Goal: Task Accomplishment & Management: Manage account settings

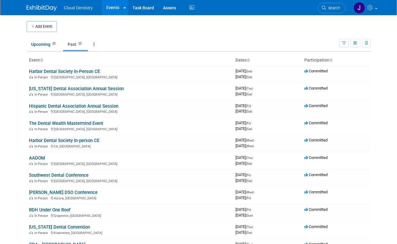
click at [116, 8] on link "Events" at bounding box center [113, 7] width 22 height 15
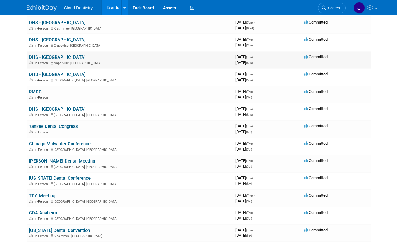
scroll to position [154, 0]
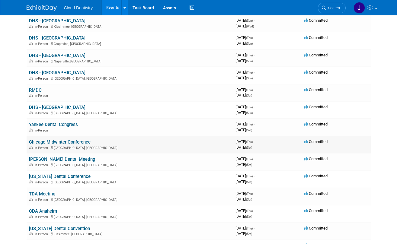
click at [82, 143] on link "Chicago Midwinter Conference" at bounding box center [60, 141] width 62 height 5
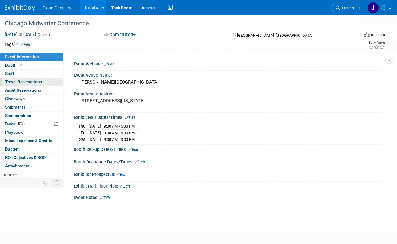
click at [32, 81] on span "Travel Reservations 0" at bounding box center [23, 81] width 37 height 5
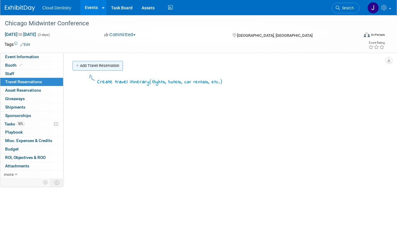
click at [116, 66] on link "Add Travel Reservation" at bounding box center [97, 66] width 50 height 10
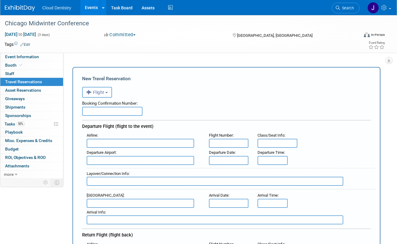
click at [102, 96] on button "Flight" at bounding box center [97, 92] width 30 height 11
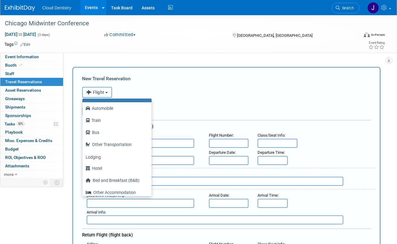
scroll to position [24, 0]
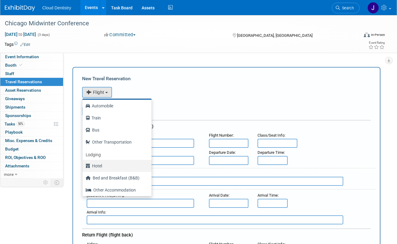
click at [105, 167] on label "Hotel" at bounding box center [115, 166] width 60 height 10
click at [83, 167] on input "Hotel" at bounding box center [81, 165] width 4 height 4
select select "6"
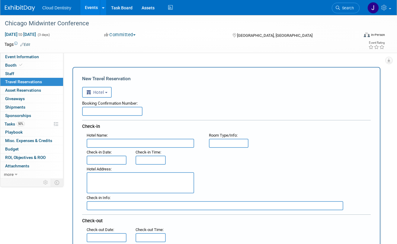
click at [133, 141] on input "text" at bounding box center [140, 143] width 107 height 9
type input "Hyatt Regency Chicago"
click at [108, 162] on input "text" at bounding box center [107, 160] width 40 height 9
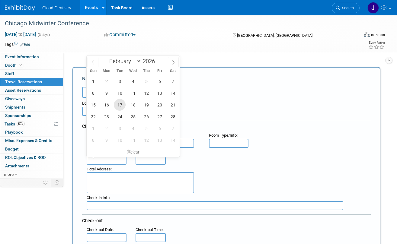
click at [122, 106] on span "17" at bounding box center [120, 105] width 12 height 12
type input "Feb 17, 2026"
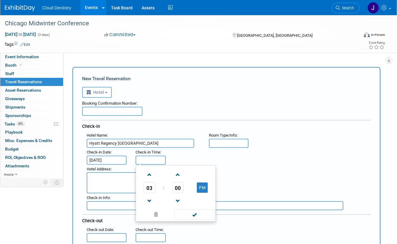
type input "3:00 PM"
click at [141, 159] on input "3:00 PM" at bounding box center [150, 160] width 30 height 9
click at [196, 151] on div ": Check-in Date : Feb 17, 2026 Check-in Time : 3:00 PM 03 : 00 PM 12 01 02 03 0…" at bounding box center [228, 156] width 293 height 17
drag, startPoint x: 159, startPoint y: 160, endPoint x: 116, endPoint y: 160, distance: 42.2
click at [116, 160] on div ": Check-in Date : Feb 17, 2026 Check-in Time : 3:00 PM 03 : 00 PM 12 01 02 03 0…" at bounding box center [228, 156] width 293 height 17
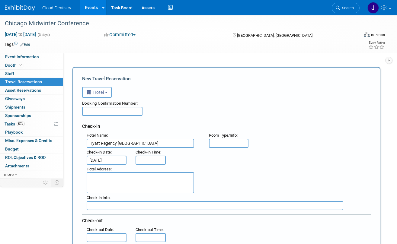
click at [207, 113] on div "Booking Confirmation Number:" at bounding box center [226, 107] width 288 height 18
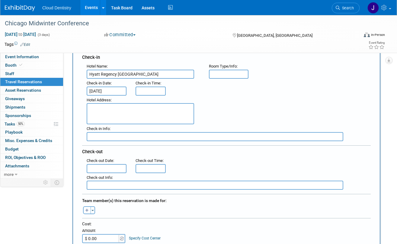
scroll to position [74, 0]
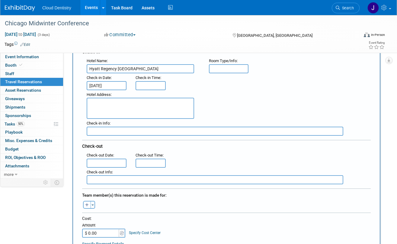
click at [116, 166] on input "text" at bounding box center [107, 163] width 40 height 9
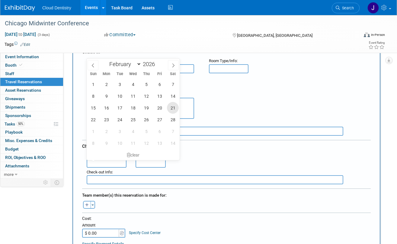
click at [172, 107] on span "21" at bounding box center [173, 108] width 12 height 12
type input "Feb 21, 2026"
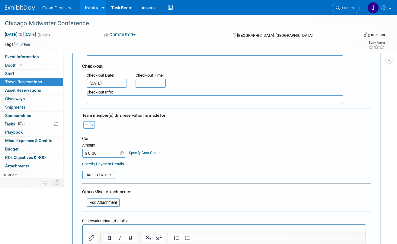
scroll to position [159, 0]
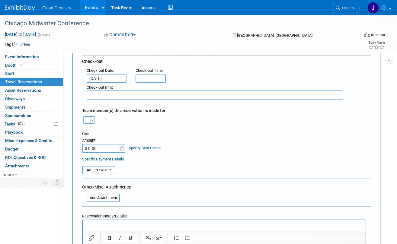
click at [116, 147] on input "$ 0.00" at bounding box center [101, 148] width 38 height 9
type input "$ 962.60"
click at [195, 167] on table "Attach Invoice" at bounding box center [226, 167] width 288 height 14
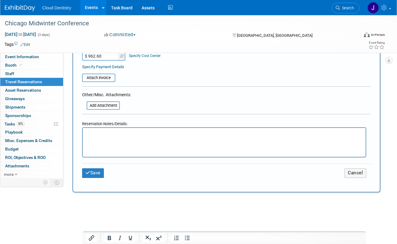
scroll to position [261, 0]
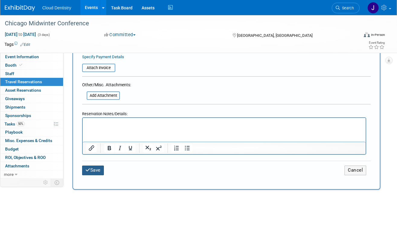
click at [96, 169] on button "Save" at bounding box center [93, 170] width 22 height 9
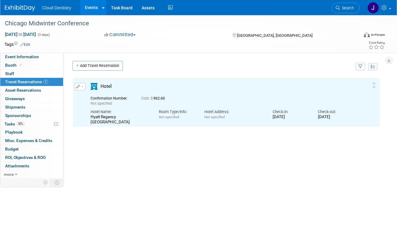
scroll to position [0, 0]
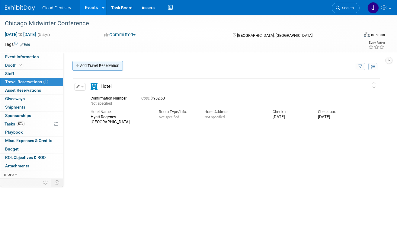
click at [101, 65] on link "Add Travel Reservation" at bounding box center [97, 66] width 50 height 10
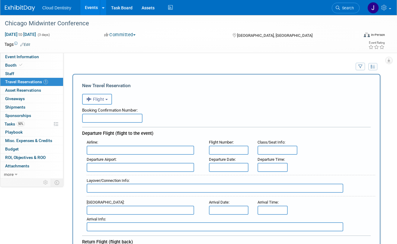
click at [109, 100] on button "Flight" at bounding box center [97, 99] width 30 height 11
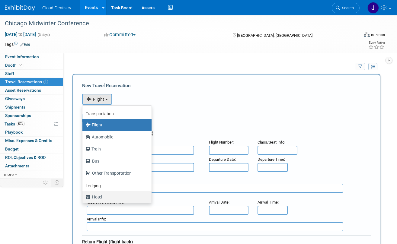
click at [102, 197] on label "Hotel" at bounding box center [115, 197] width 60 height 10
click at [83, 197] on input "Hotel" at bounding box center [81, 196] width 4 height 4
select select "6"
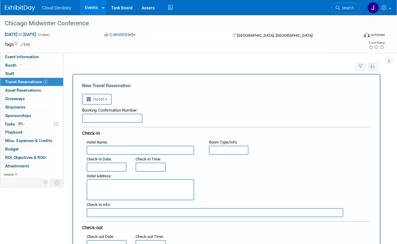
click at [128, 150] on input "text" at bounding box center [140, 150] width 107 height 9
type input "Hyatt Regency Chicago"
click at [118, 165] on input "text" at bounding box center [107, 167] width 40 height 9
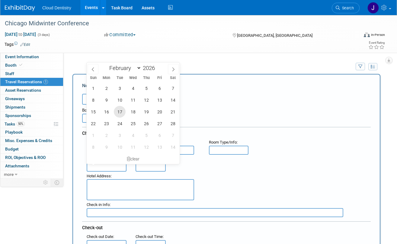
click at [116, 113] on span "17" at bounding box center [120, 112] width 12 height 12
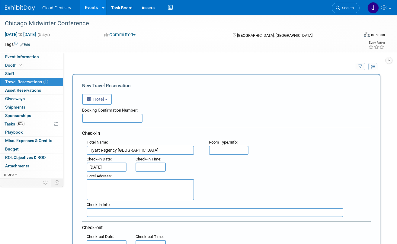
click at [117, 163] on input "Feb 17, 2026" at bounding box center [107, 167] width 40 height 9
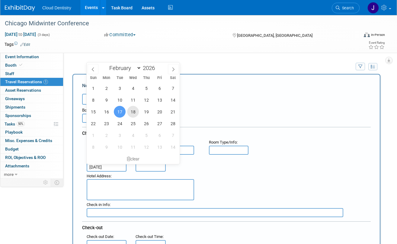
click at [137, 110] on span "18" at bounding box center [133, 112] width 12 height 12
type input "Feb 18, 2026"
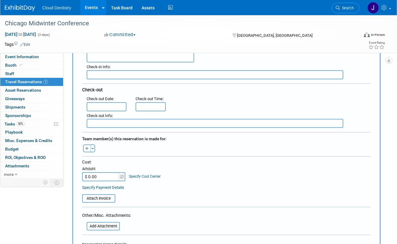
scroll to position [140, 0]
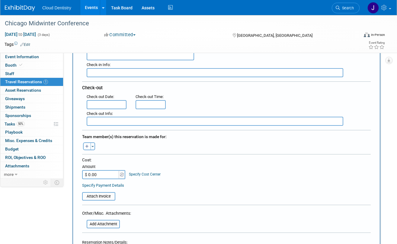
click at [108, 102] on input "text" at bounding box center [107, 104] width 40 height 9
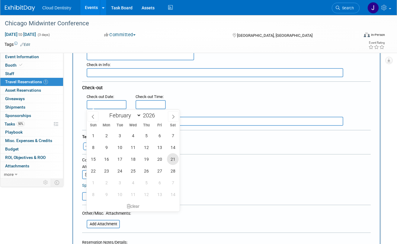
click at [174, 160] on span "21" at bounding box center [173, 159] width 12 height 12
type input "Feb 21, 2026"
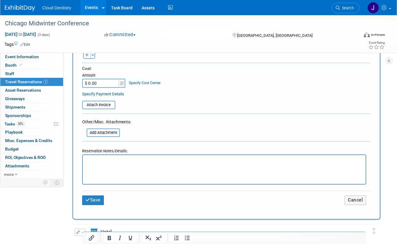
scroll to position [232, 0]
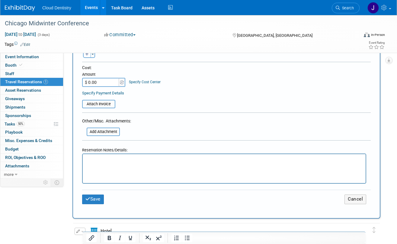
click at [103, 80] on input "$ 0.00" at bounding box center [101, 82] width 38 height 9
type input "$ 577.56"
click at [96, 202] on button "Save" at bounding box center [93, 199] width 22 height 9
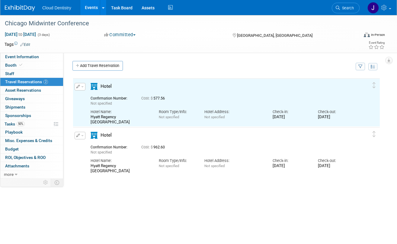
scroll to position [0, 0]
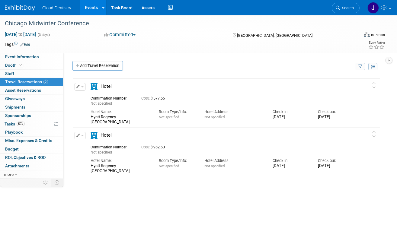
click at [81, 87] on span "button" at bounding box center [82, 86] width 2 height 1
click at [87, 118] on button "Duplicate" at bounding box center [100, 117] width 51 height 9
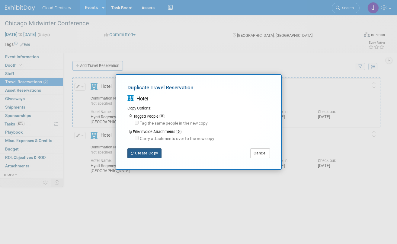
click at [148, 153] on button "Create Copy" at bounding box center [144, 153] width 34 height 10
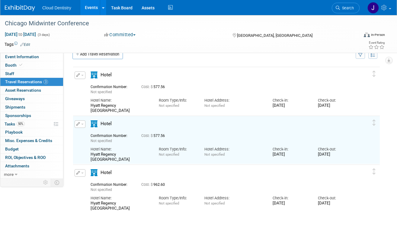
click at [84, 77] on button "button" at bounding box center [79, 75] width 11 height 8
click at [91, 104] on button "Duplicate" at bounding box center [100, 105] width 51 height 9
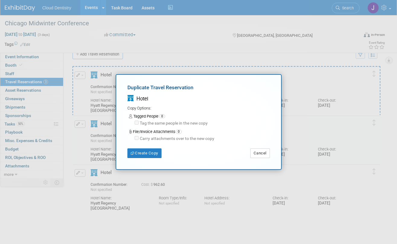
click at [132, 161] on div "Duplicate Travel Reservation Hotel Copy Options: Tagged People 0 Tag the same p…" at bounding box center [199, 121] width 166 height 95
click at [134, 154] on icon "button" at bounding box center [133, 153] width 5 height 3
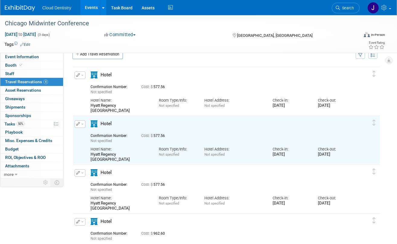
click at [79, 76] on icon "button" at bounding box center [78, 75] width 4 height 4
click at [108, 103] on button "Duplicate" at bounding box center [100, 105] width 51 height 9
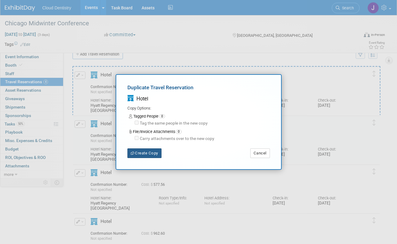
click at [141, 155] on button "Create Copy" at bounding box center [144, 153] width 34 height 10
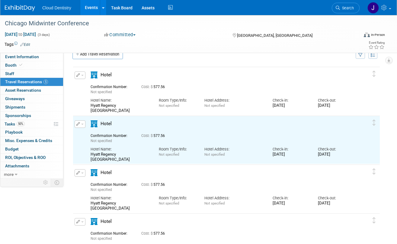
click at [78, 74] on icon "button" at bounding box center [78, 75] width 4 height 4
click at [90, 104] on button "Duplicate" at bounding box center [100, 105] width 51 height 9
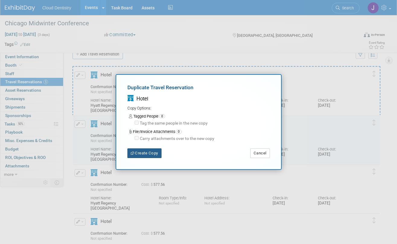
click at [143, 151] on button "Create Copy" at bounding box center [144, 153] width 34 height 10
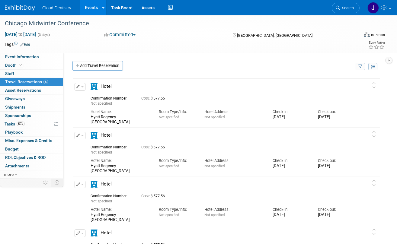
click at [77, 90] on div "Edit Reservation Delete Reservation" at bounding box center [77, 88] width 7 height 11
click at [79, 86] on icon "button" at bounding box center [78, 87] width 4 height 4
click at [86, 118] on button "Duplicate" at bounding box center [100, 117] width 51 height 9
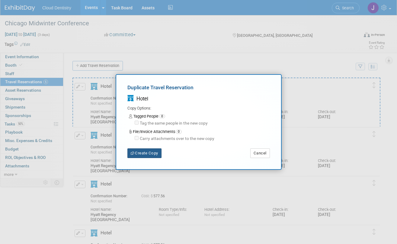
click at [151, 152] on button "Create Copy" at bounding box center [144, 153] width 34 height 10
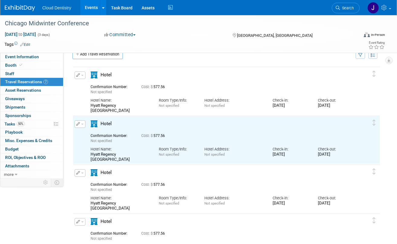
click at [81, 78] on button "button" at bounding box center [79, 75] width 11 height 8
click at [91, 107] on button "Duplicate" at bounding box center [100, 105] width 51 height 9
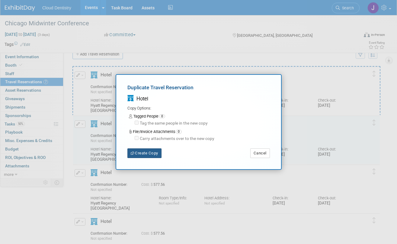
click at [132, 154] on icon "button" at bounding box center [133, 153] width 5 height 3
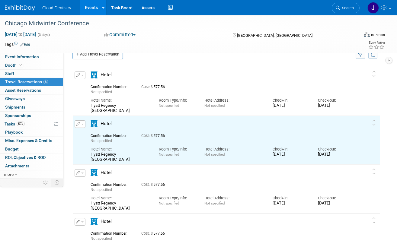
click at [81, 78] on button "button" at bounding box center [79, 75] width 11 height 8
click at [93, 104] on button "Duplicate" at bounding box center [100, 105] width 51 height 9
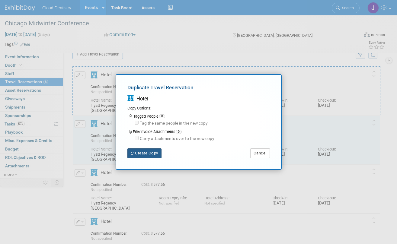
click at [138, 151] on button "Create Copy" at bounding box center [144, 153] width 34 height 10
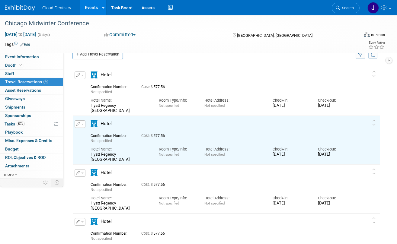
click at [82, 71] on td "Delete Reservation Not specified Cost: $ 577.56" at bounding box center [221, 91] width 297 height 48
click at [80, 75] on button "button" at bounding box center [79, 75] width 11 height 8
click at [87, 106] on button "Duplicate" at bounding box center [100, 105] width 51 height 9
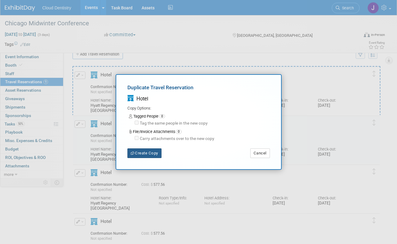
click at [147, 154] on button "Create Copy" at bounding box center [144, 153] width 34 height 10
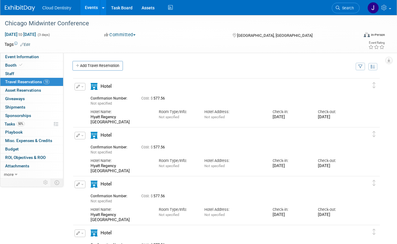
click at [87, 9] on link "Events" at bounding box center [91, 7] width 22 height 15
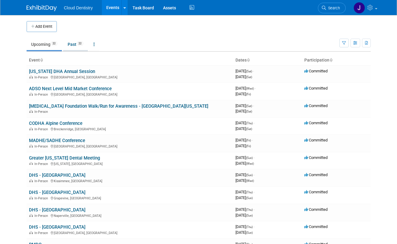
click at [76, 46] on link "Past 22" at bounding box center [75, 44] width 25 height 11
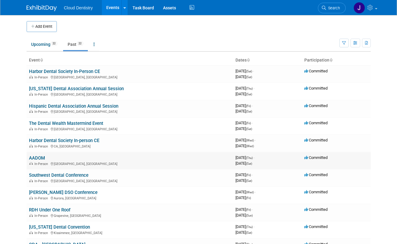
click at [43, 157] on link "AADOM" at bounding box center [37, 157] width 16 height 5
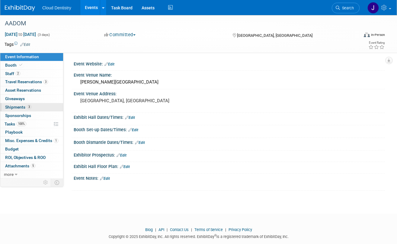
click at [21, 106] on span "Shipments 3" at bounding box center [18, 107] width 26 height 5
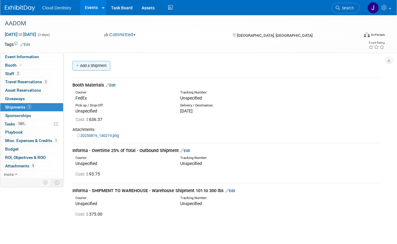
click at [95, 67] on link "Add a Shipment" at bounding box center [91, 66] width 38 height 10
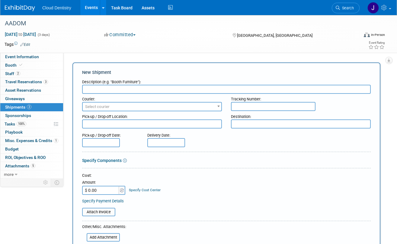
click at [107, 87] on input "text" at bounding box center [226, 89] width 288 height 9
drag, startPoint x: 122, startPoint y: 89, endPoint x: 64, endPoint y: 89, distance: 57.6
click at [64, 89] on div "Event Website: Edit Event Venue Name: Gaylord Rockies Resort & Convention Cente…" at bounding box center [223, 116] width 321 height 126
type input "Shipment from AADOM to Houston"
click at [117, 108] on span "Select courier" at bounding box center [152, 107] width 138 height 8
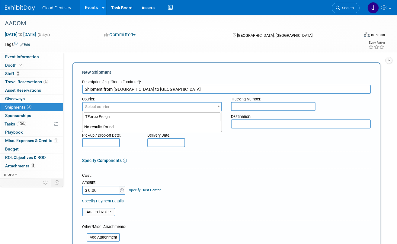
type input "TForce Freight"
click at [210, 169] on div at bounding box center [226, 169] width 288 height 3
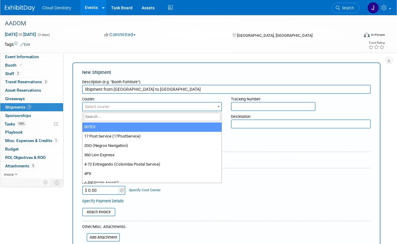
click at [214, 108] on span "Select courier" at bounding box center [152, 107] width 138 height 8
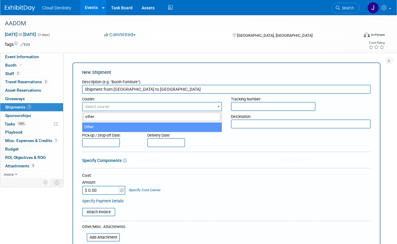
type input "other"
select select "1"
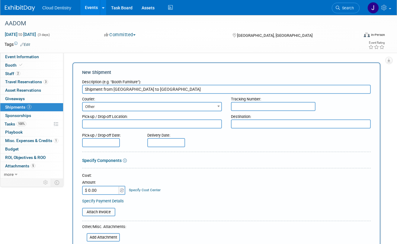
click at [104, 185] on div "Amount" at bounding box center [104, 183] width 44 height 6
click at [103, 190] on input "$ 0.00" at bounding box center [101, 190] width 38 height 9
type input "$ 206.08"
click at [189, 195] on div "Cost: Amount $ 206.08 Specify Cost Center Cost Center -- Not Specified --" at bounding box center [226, 188] width 288 height 31
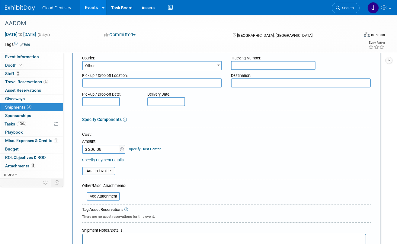
scroll to position [53, 0]
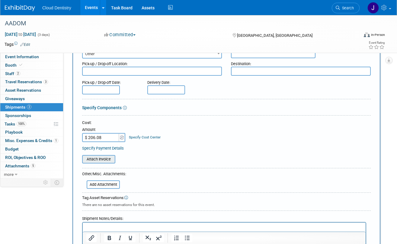
click at [110, 157] on input "file" at bounding box center [79, 159] width 72 height 7
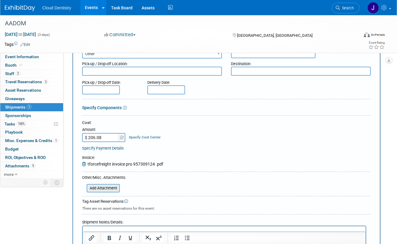
click at [95, 187] on input "file" at bounding box center [83, 188] width 72 height 7
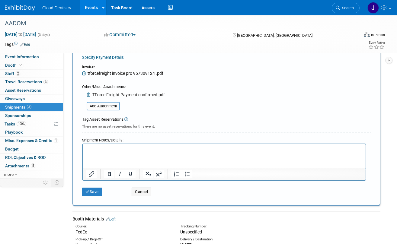
scroll to position [181, 0]
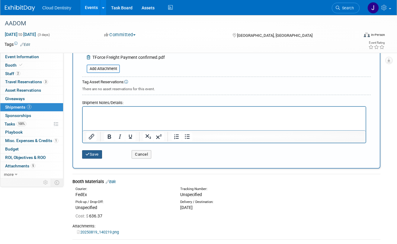
click at [100, 156] on button "Save" at bounding box center [92, 154] width 20 height 8
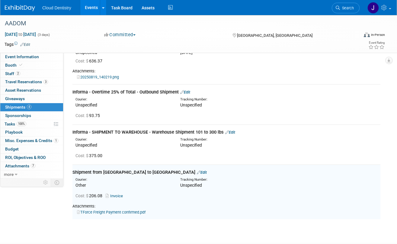
scroll to position [0, 0]
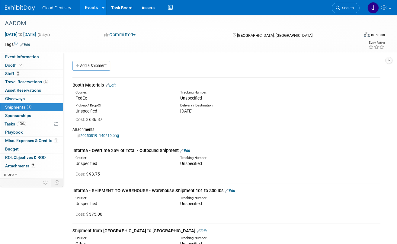
click at [86, 11] on link "Events" at bounding box center [91, 7] width 22 height 15
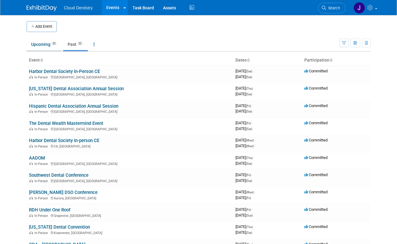
click at [44, 44] on link "Upcoming 22" at bounding box center [44, 44] width 35 height 11
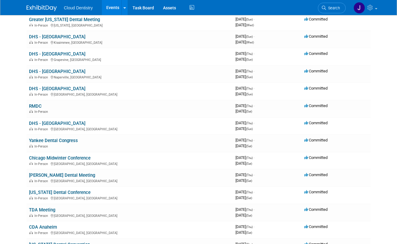
scroll to position [154, 0]
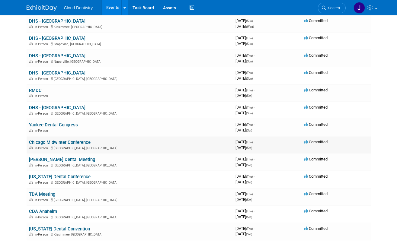
click at [41, 143] on link "Chicago Midwinter Conference" at bounding box center [60, 142] width 62 height 5
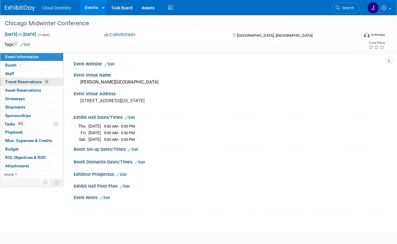
click at [31, 82] on span "Travel Reservations 10" at bounding box center [27, 81] width 44 height 5
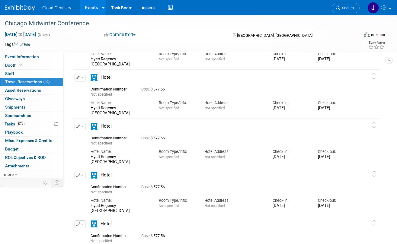
scroll to position [306, 0]
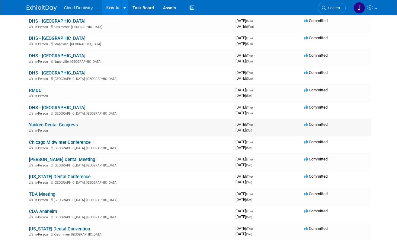
scroll to position [274, 0]
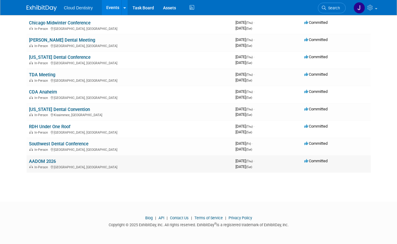
click at [42, 159] on link "AADOM 2026" at bounding box center [42, 161] width 27 height 5
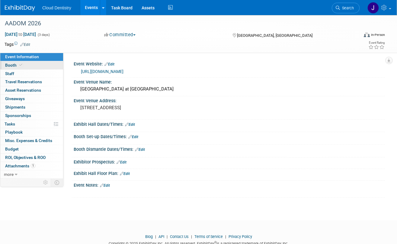
click at [46, 62] on link "Booth" at bounding box center [31, 65] width 63 height 8
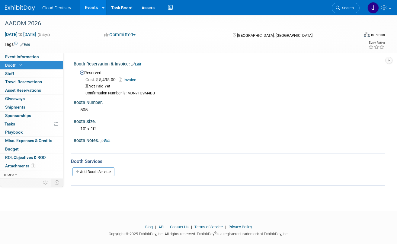
click at [93, 7] on link "Events" at bounding box center [91, 7] width 22 height 15
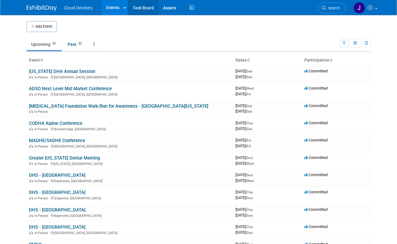
click at [139, 10] on link "Task Board" at bounding box center [143, 7] width 30 height 15
